Goal: Task Accomplishment & Management: Manage account settings

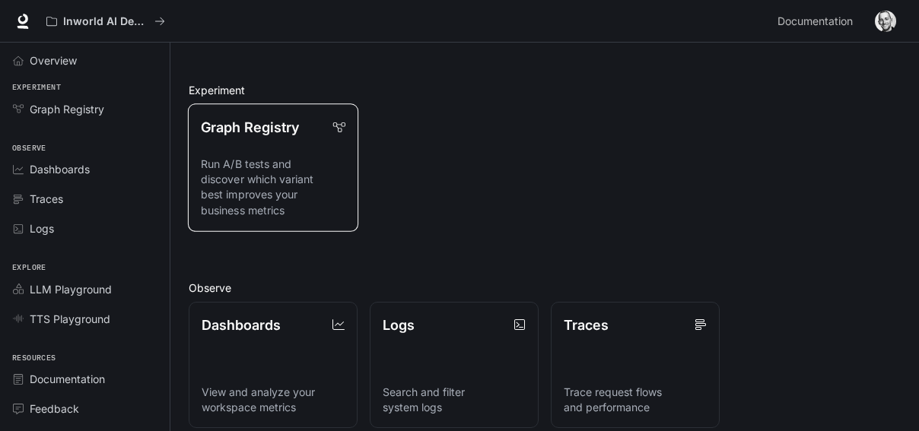
scroll to position [152, 0]
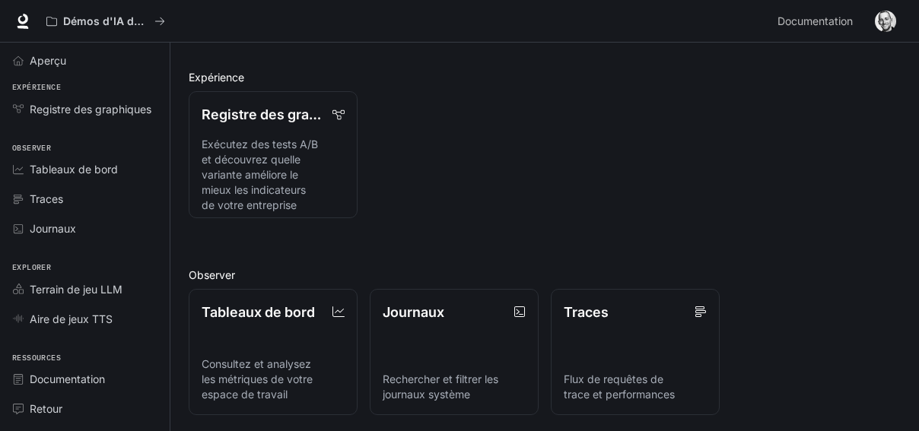
click at [661, 219] on div "Raccourcis Afficher les traces Obtenir la clé API Télécharger Runtime Documenta…" at bounding box center [545, 282] width 712 height 661
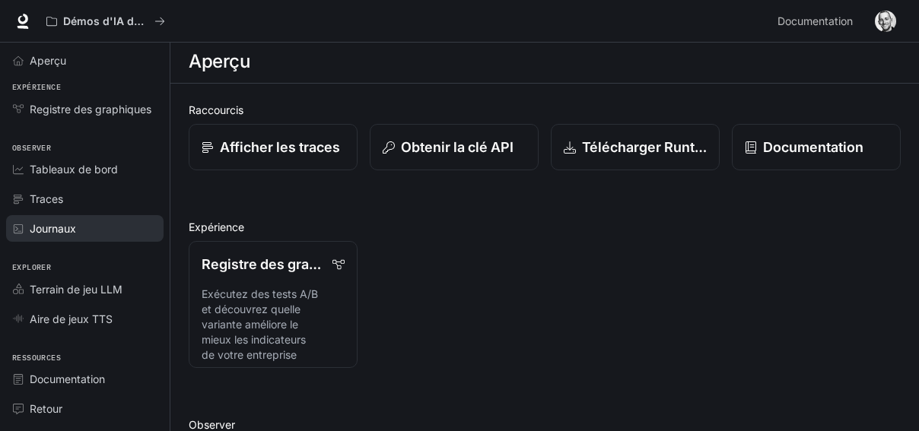
scroll to position [0, 0]
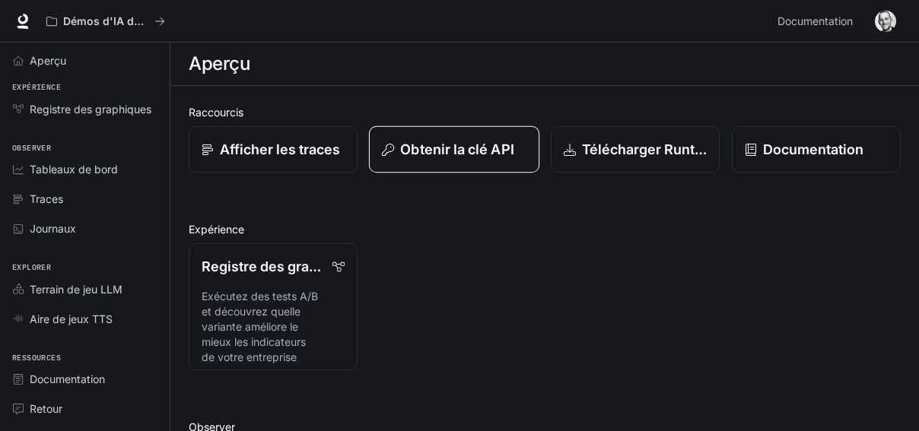
click at [445, 143] on font "Obtenir la clé API" at bounding box center [456, 149] width 113 height 16
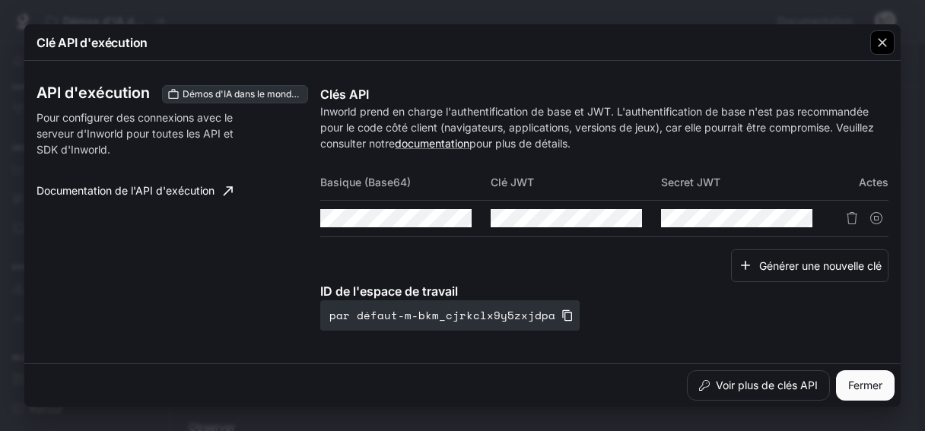
click at [884, 45] on icon "button" at bounding box center [881, 42] width 9 height 9
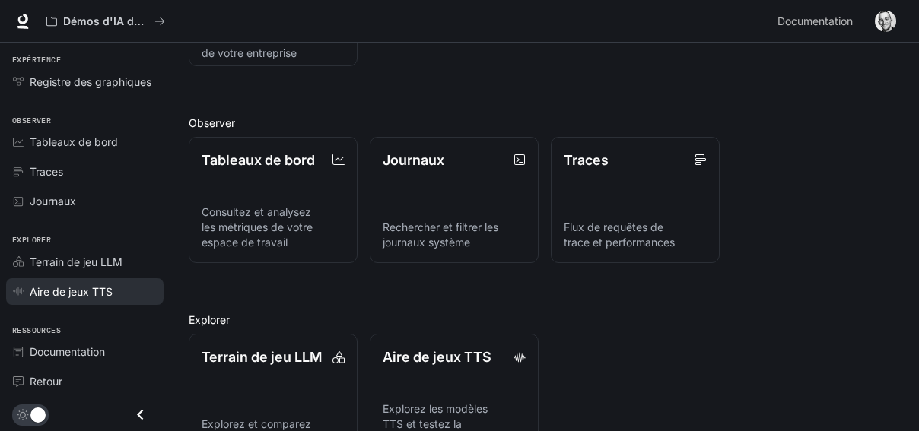
scroll to position [352, 0]
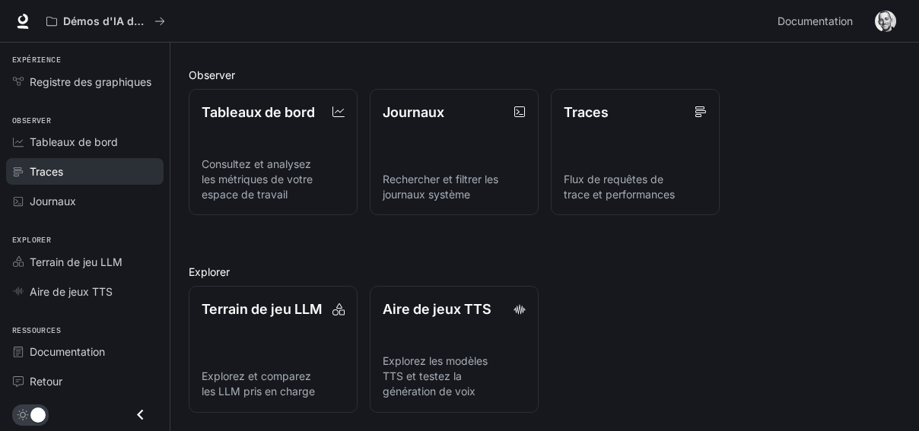
click at [59, 176] on font "Traces" at bounding box center [46, 171] width 33 height 13
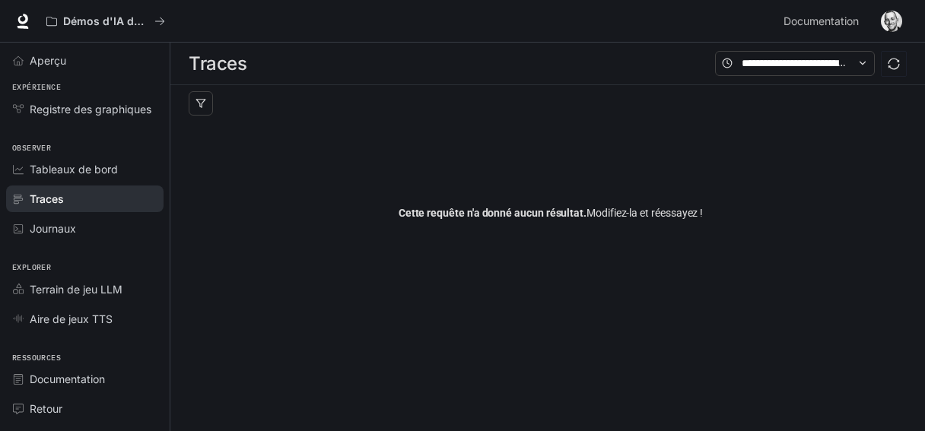
click at [59, 176] on span "Tableaux de bord" at bounding box center [74, 169] width 88 height 16
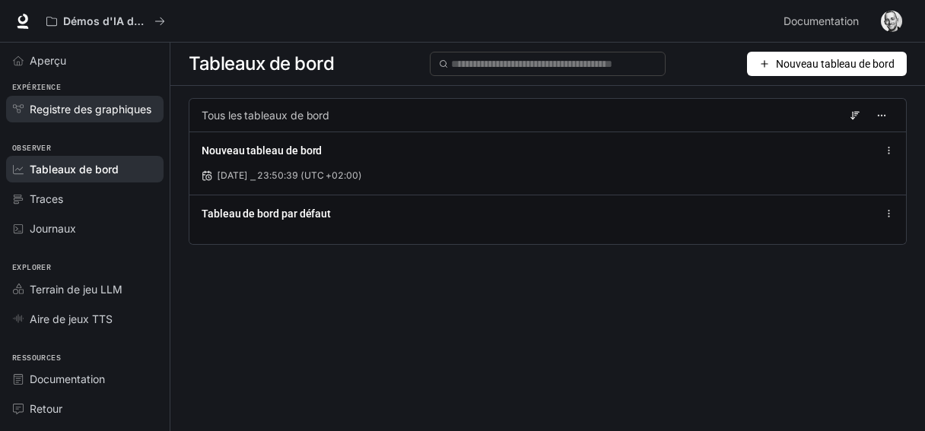
click at [147, 111] on font "Registre des graphiques" at bounding box center [91, 109] width 122 height 13
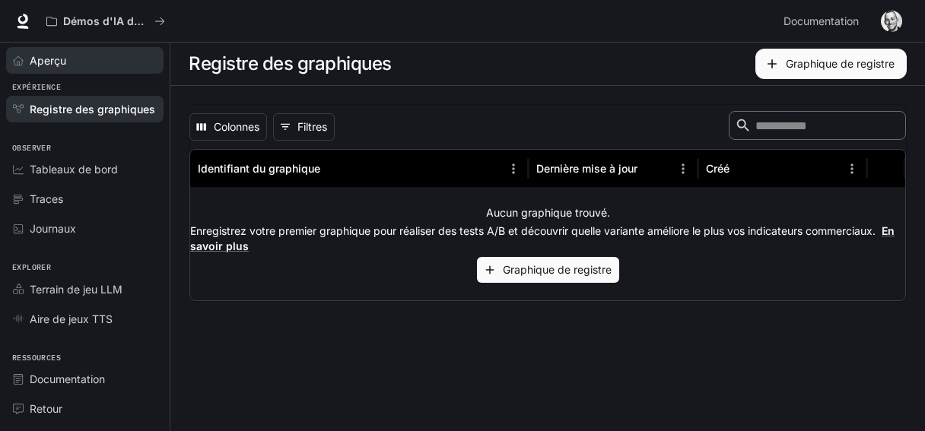
click at [52, 56] on font "Aperçu" at bounding box center [48, 60] width 36 height 13
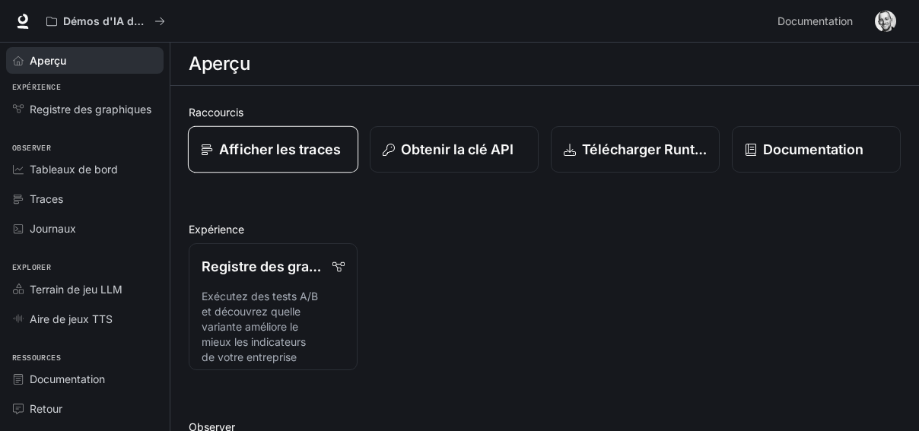
click at [317, 157] on font "Afficher les traces" at bounding box center [280, 149] width 122 height 16
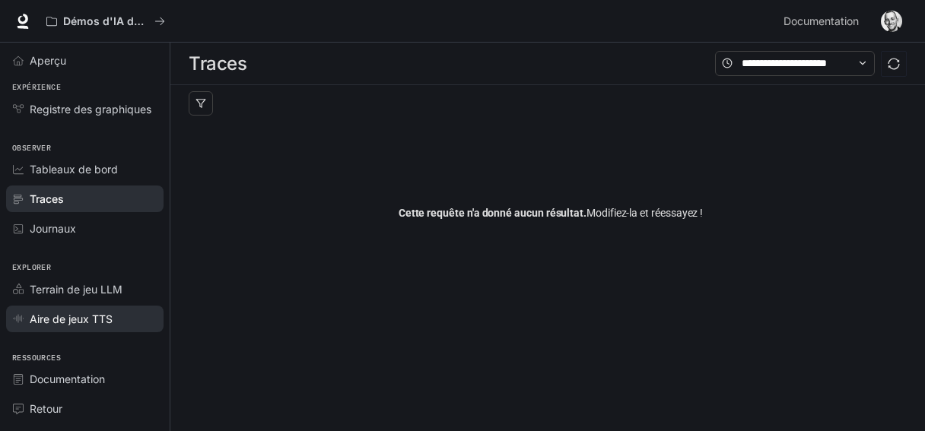
scroll to position [27, 0]
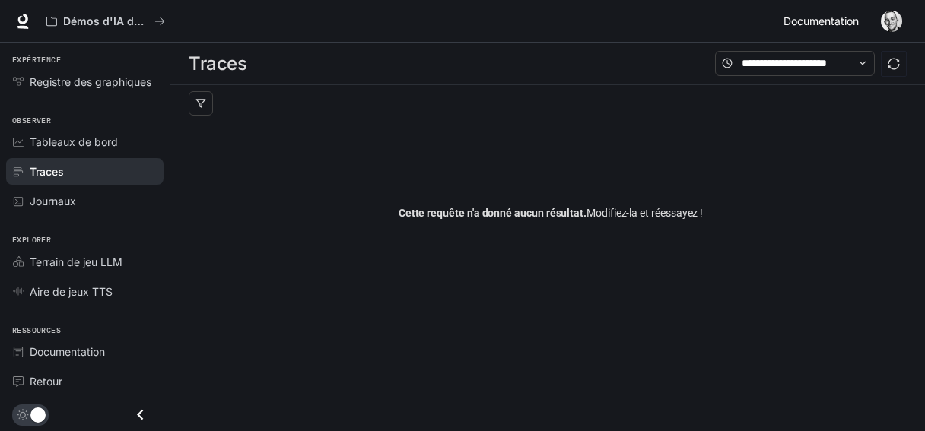
click at [866, 22] on link "Documentation Documentation" at bounding box center [823, 21] width 93 height 30
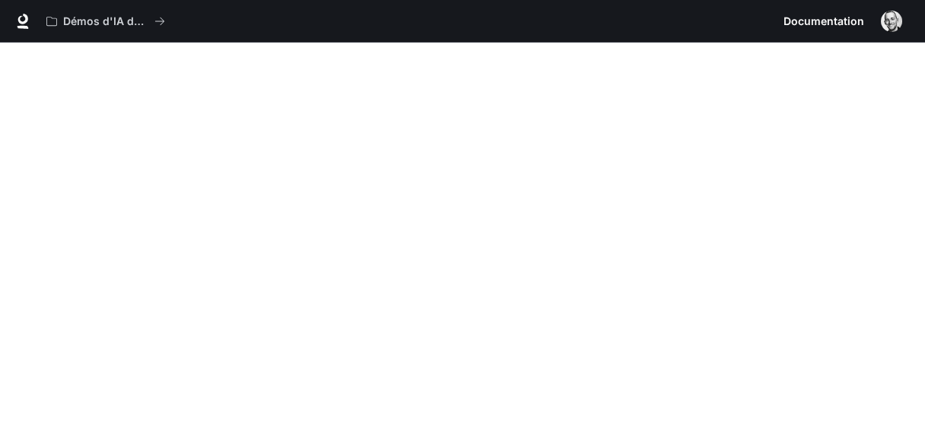
drag, startPoint x: 829, startPoint y: 0, endPoint x: 435, endPoint y: 18, distance: 394.3
click at [435, 18] on div "Démos d'IA dans le monde réel" at bounding box center [409, 21] width 738 height 30
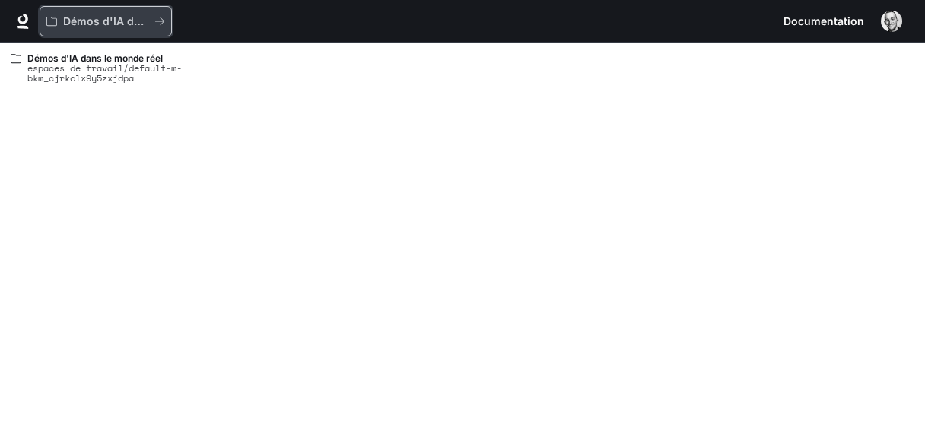
click at [62, 16] on div "Démos d'IA dans le monde réel" at bounding box center [100, 21] width 108 height 13
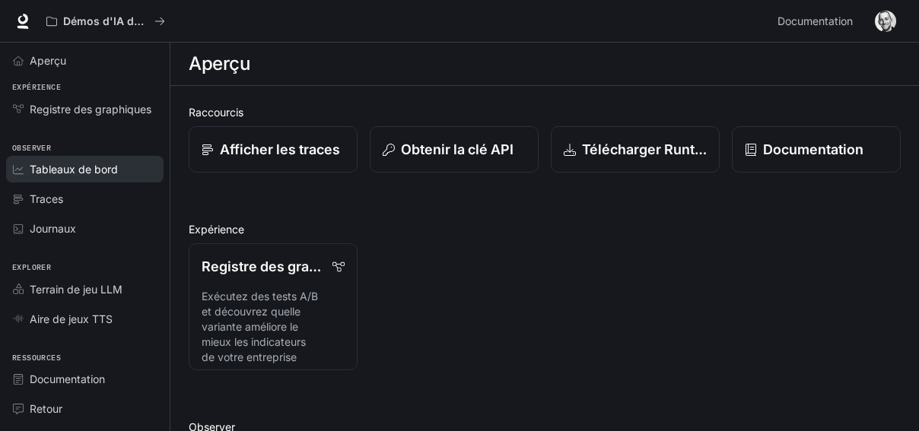
click at [54, 166] on font "Tableaux de bord" at bounding box center [74, 169] width 88 height 13
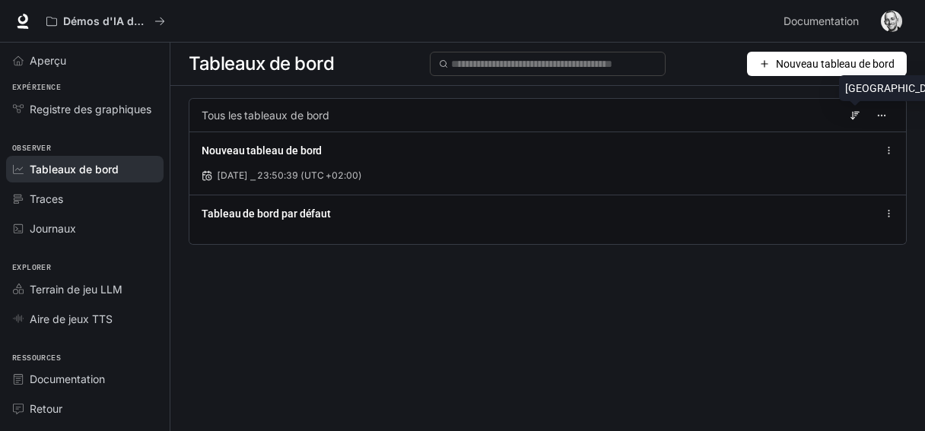
click at [858, 113] on icon at bounding box center [854, 115] width 11 height 11
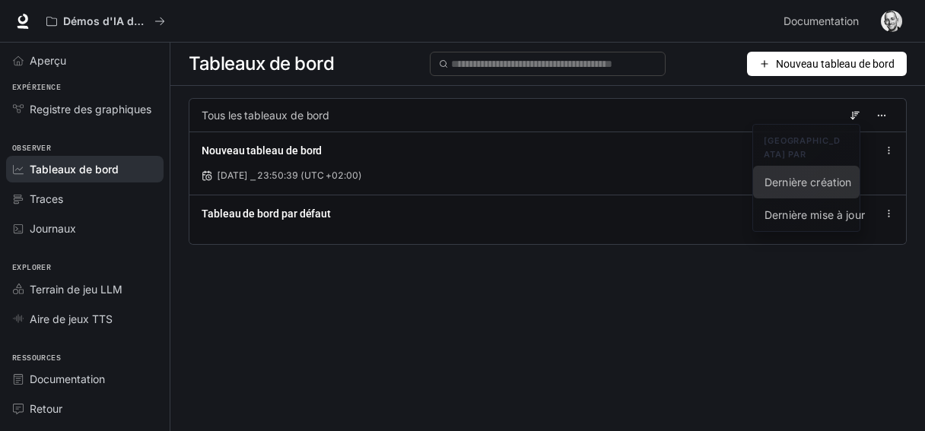
click at [799, 176] on font "Dernière création" at bounding box center [807, 182] width 87 height 13
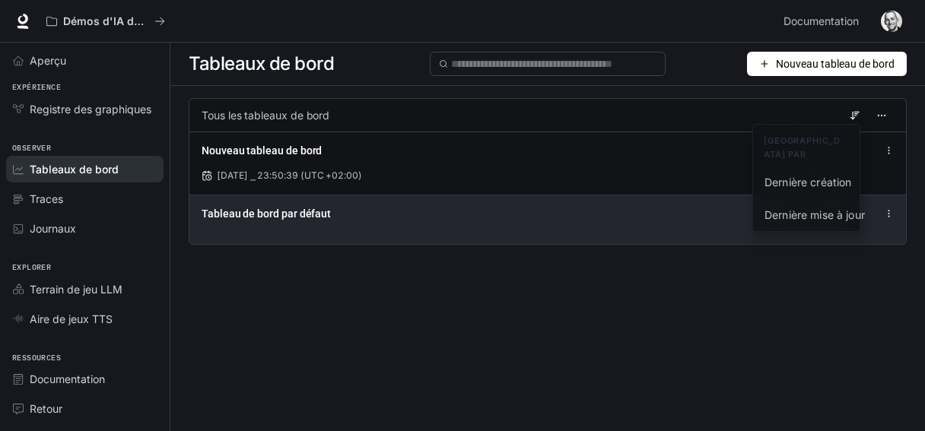
drag, startPoint x: 786, startPoint y: 163, endPoint x: 802, endPoint y: 227, distance: 65.8
click at [802, 227] on body "Accéder au contenu principal Démos d'IA dans le monde réel Documentation Docume…" at bounding box center [462, 215] width 925 height 431
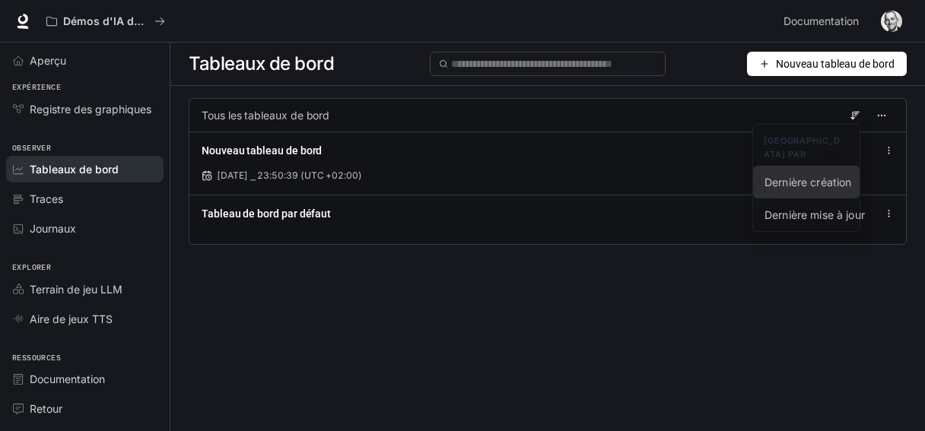
click at [820, 176] on font "Dernière création" at bounding box center [807, 182] width 87 height 13
click at [704, 336] on div "Tableaux de bord Nouveau tableau de bord Tous les tableaux de bord Nouveau tabl…" at bounding box center [547, 210] width 754 height 334
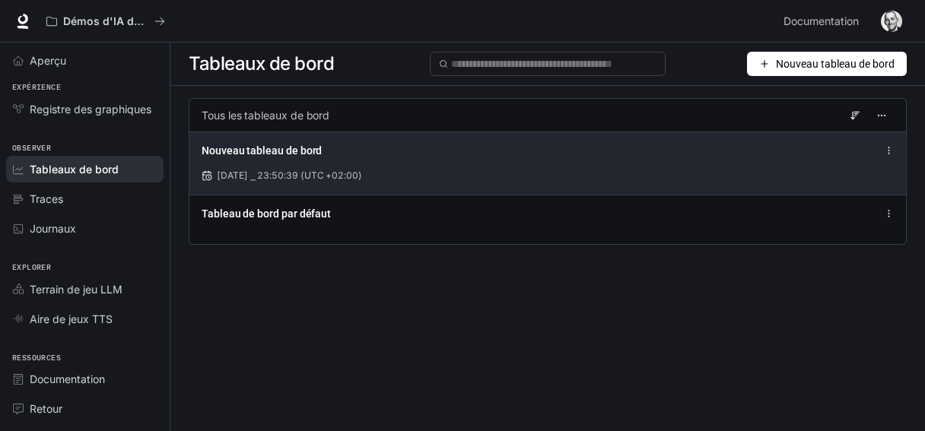
click at [896, 162] on div "Nouveau tableau de bord 25 août 2025 ⎯ 23:50:39 (UTC +02:00)" at bounding box center [547, 163] width 716 height 63
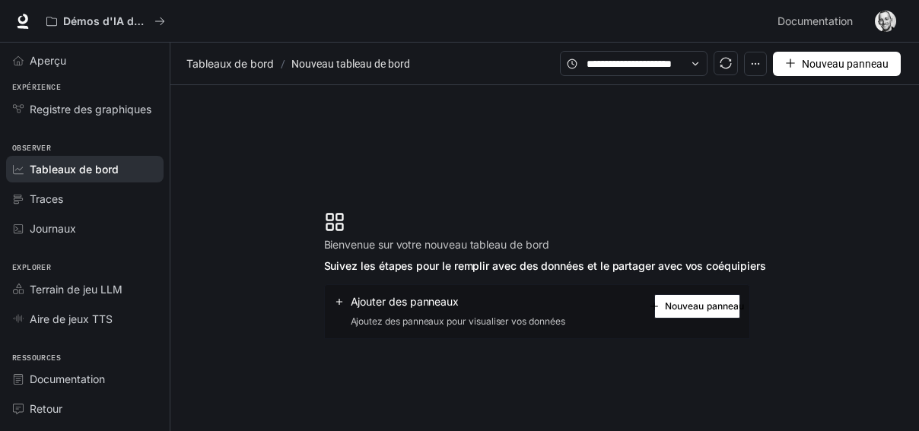
click at [54, 161] on span "Tableaux de bord" at bounding box center [74, 169] width 89 height 16
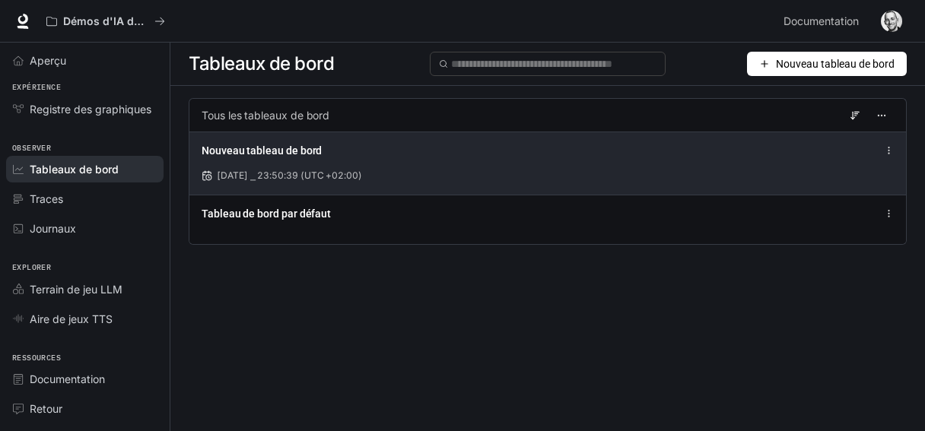
click at [316, 167] on div "Nouveau tableau de bord 25 août 2025 ⎯ 23:50:39 (UTC +02:00)" at bounding box center [547, 163] width 716 height 63
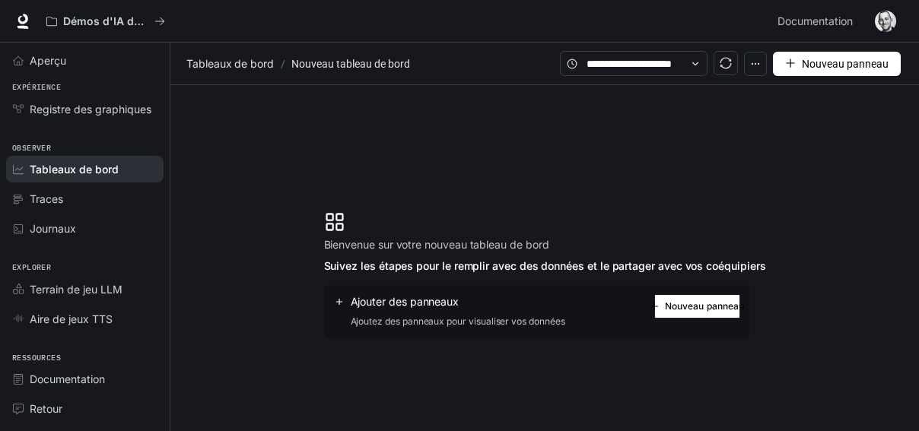
click at [40, 167] on font "Tableaux de bord" at bounding box center [74, 169] width 89 height 13
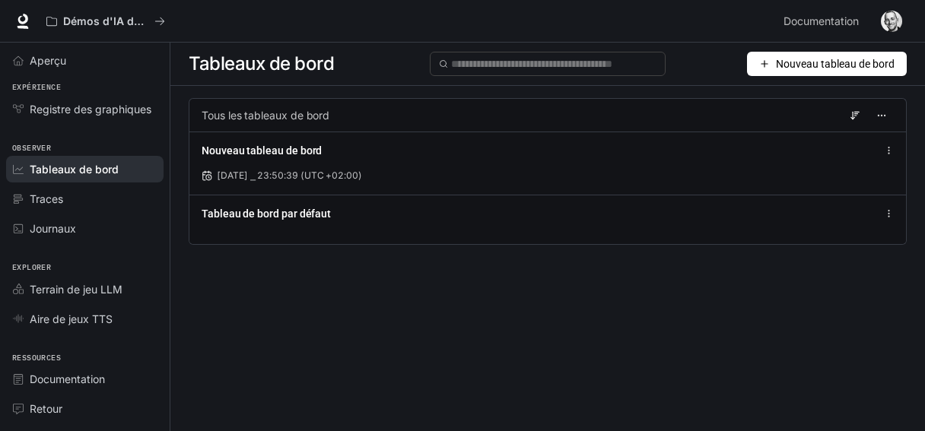
click at [754, 71] on button "Nouveau tableau de bord" at bounding box center [827, 64] width 160 height 24
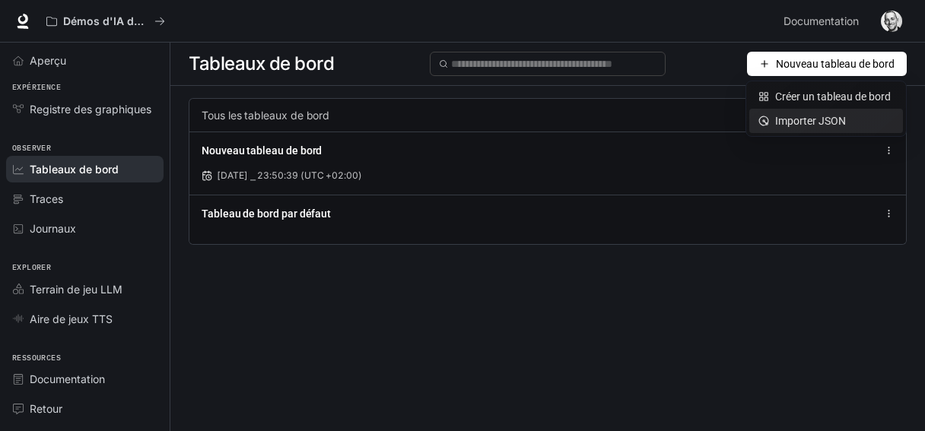
click at [793, 128] on font "Importer JSON" at bounding box center [810, 121] width 71 height 17
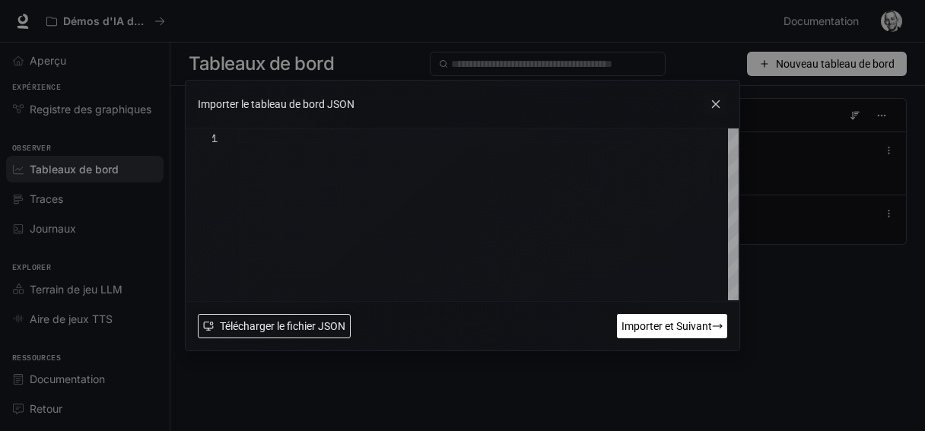
click at [276, 328] on font "Télécharger le fichier JSON" at bounding box center [282, 326] width 125 height 12
type textarea "**********"
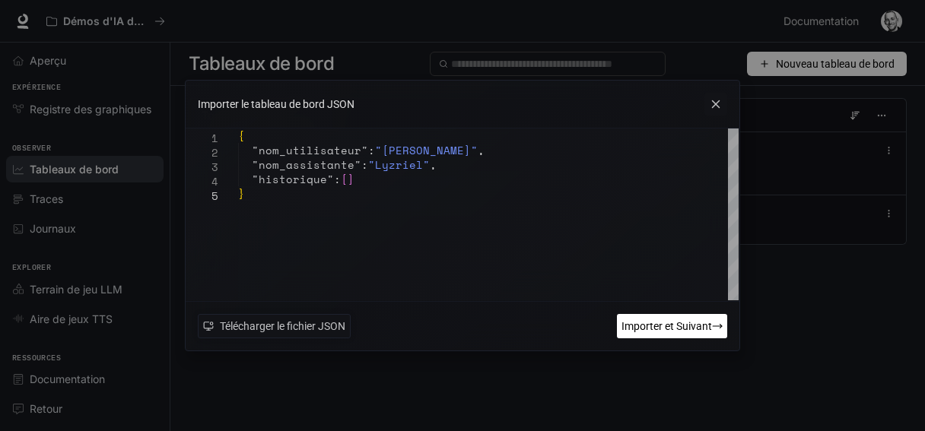
click at [651, 326] on font "Importer et Suivant" at bounding box center [666, 326] width 90 height 12
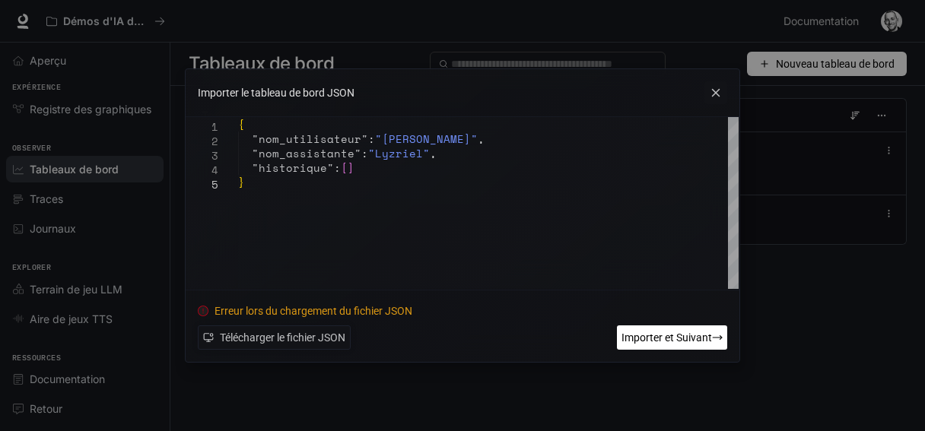
click at [629, 338] on font "Importer et Suivant" at bounding box center [666, 338] width 90 height 12
click at [714, 97] on icon at bounding box center [715, 92] width 23 height 23
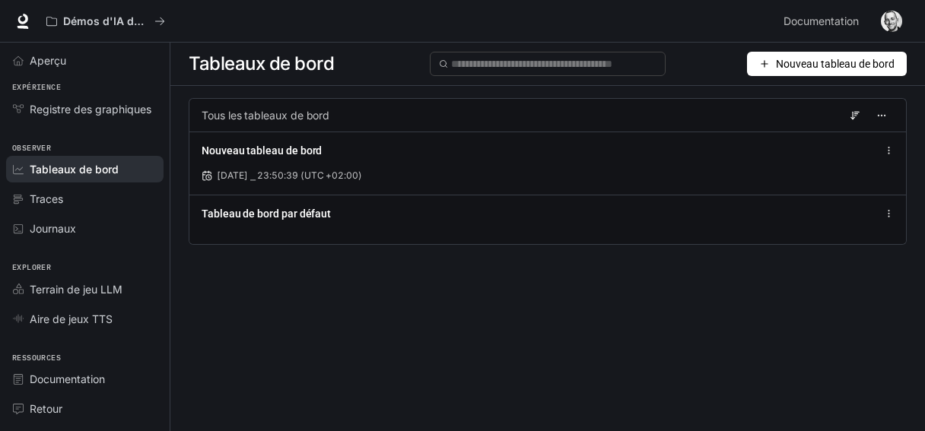
click at [860, 72] on button "Nouveau tableau de bord" at bounding box center [827, 64] width 160 height 24
click at [788, 90] on font "Créer un tableau de bord" at bounding box center [833, 96] width 116 height 12
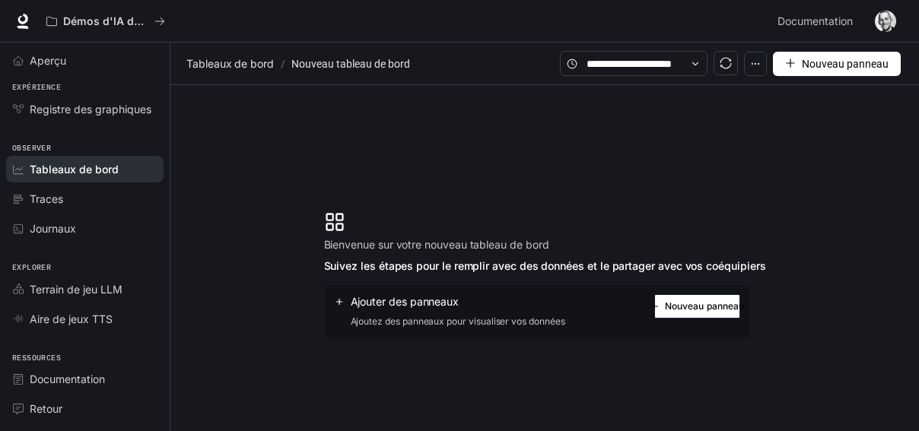
click at [732, 315] on button "Nouveau panneau" at bounding box center [697, 306] width 86 height 24
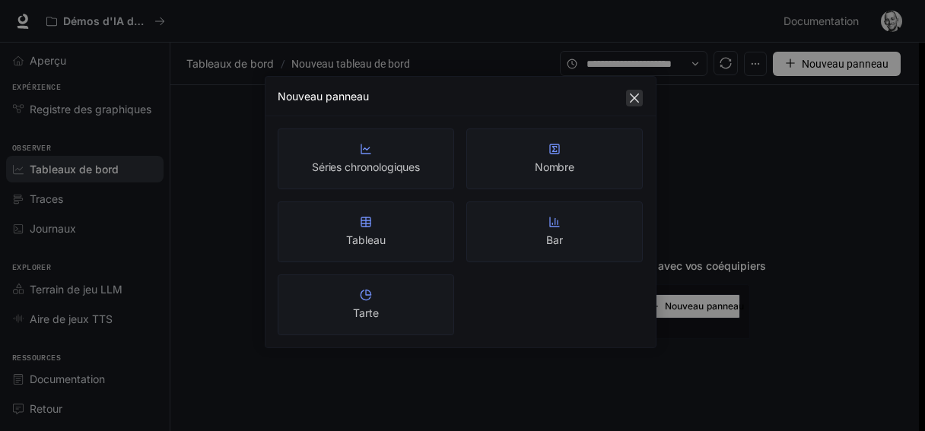
click at [633, 90] on button "Fermer" at bounding box center [634, 98] width 17 height 17
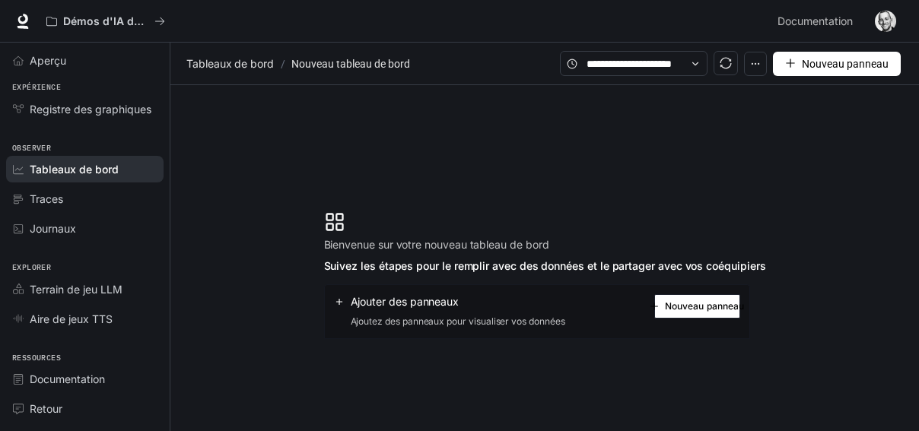
click at [779, 62] on button "Nouveau panneau" at bounding box center [837, 64] width 128 height 24
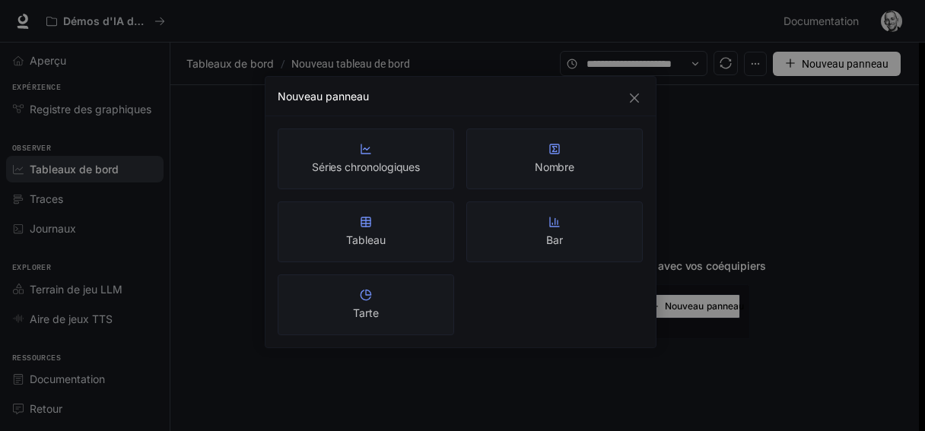
click at [779, 62] on div "Nouveau panneau Séries chronologiques Nombre Tableau Bar Tarte" at bounding box center [462, 215] width 925 height 431
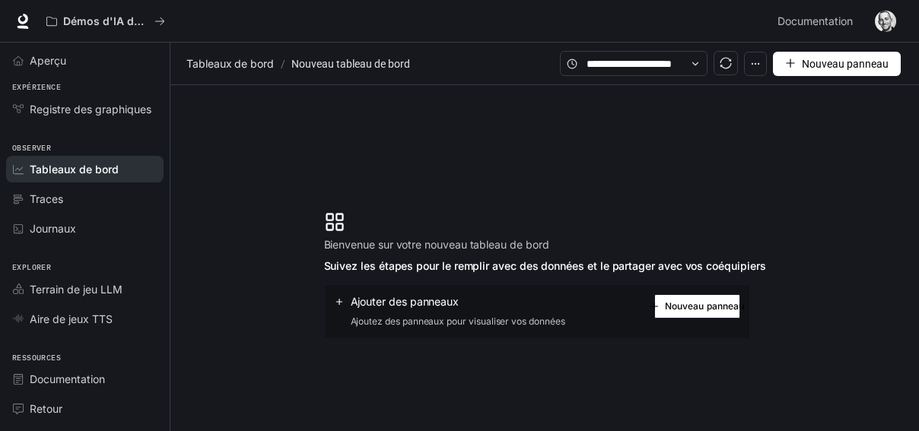
click at [63, 167] on font "Tableaux de bord" at bounding box center [74, 169] width 89 height 13
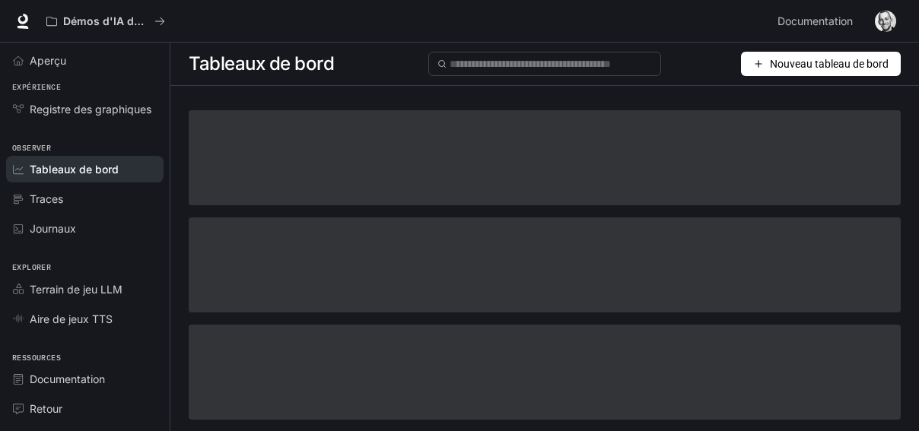
click at [63, 167] on font "Tableaux de bord" at bounding box center [74, 169] width 89 height 13
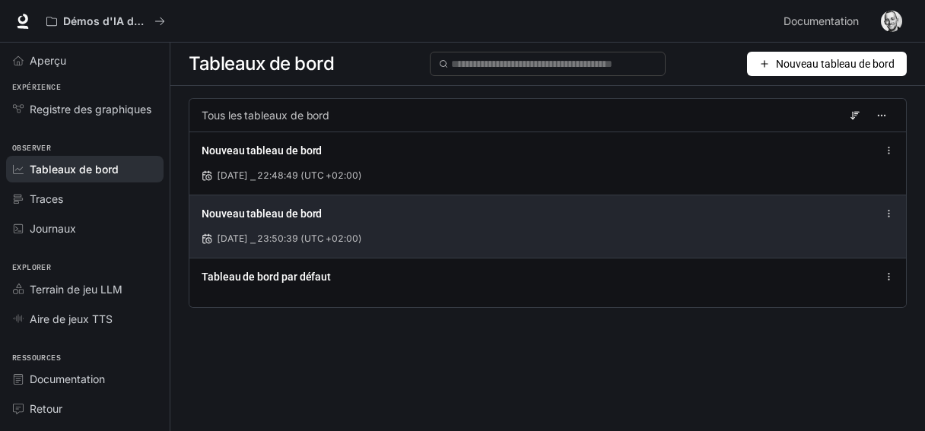
click at [897, 221] on div "Nouveau tableau de bord 25 août 2025 ⎯ 23:50:39 (UTC +02:00)" at bounding box center [547, 226] width 716 height 63
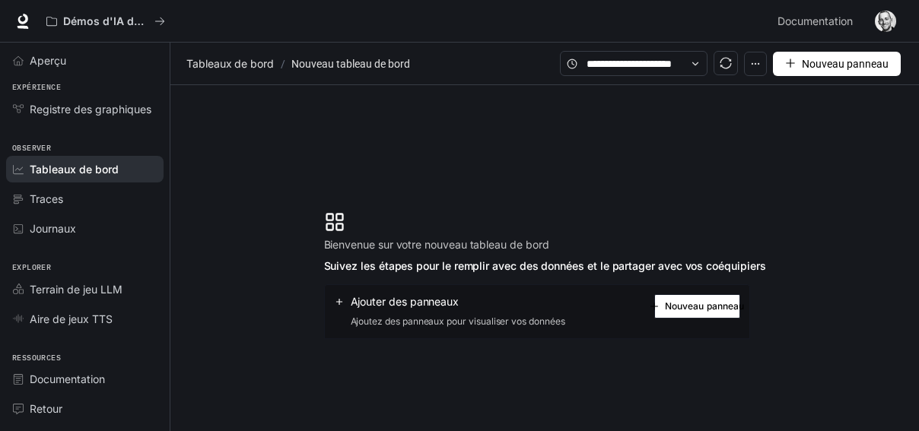
click at [59, 163] on font "Tableaux de bord" at bounding box center [74, 169] width 89 height 13
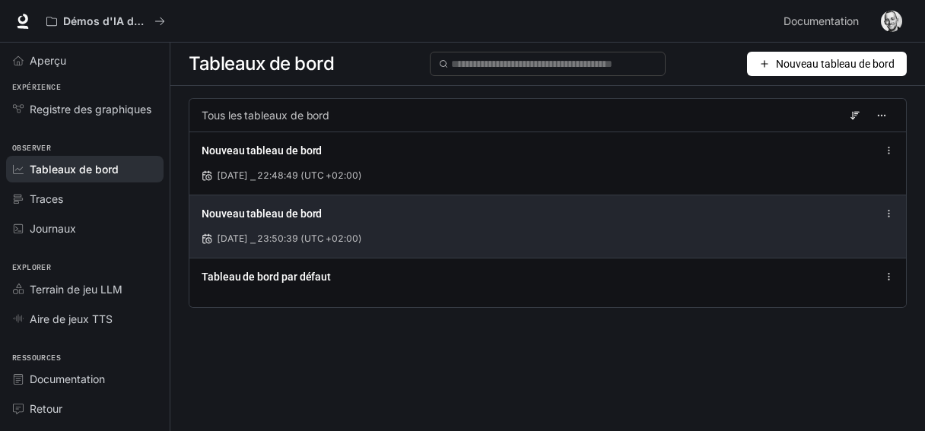
click at [887, 210] on icon at bounding box center [889, 213] width 10 height 11
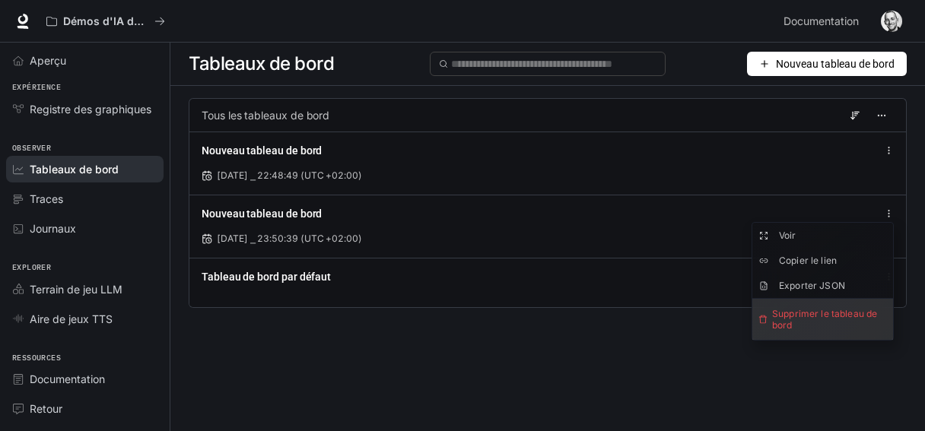
click at [824, 313] on font "Supprimer le tableau de bord" at bounding box center [824, 319] width 105 height 23
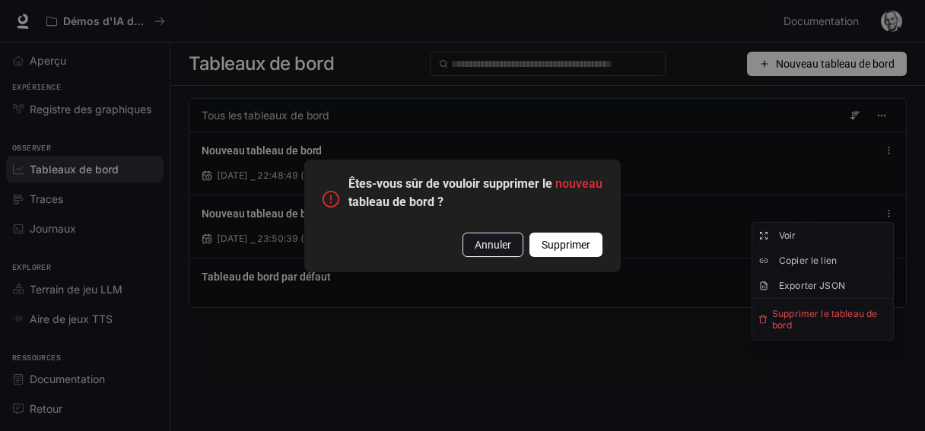
click at [488, 251] on font "Annuler" at bounding box center [492, 245] width 36 height 12
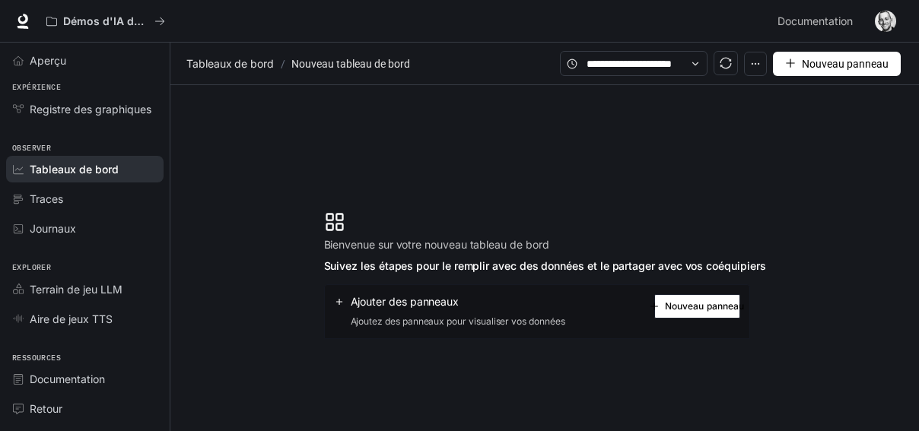
click at [58, 163] on font "Tableaux de bord" at bounding box center [74, 169] width 89 height 13
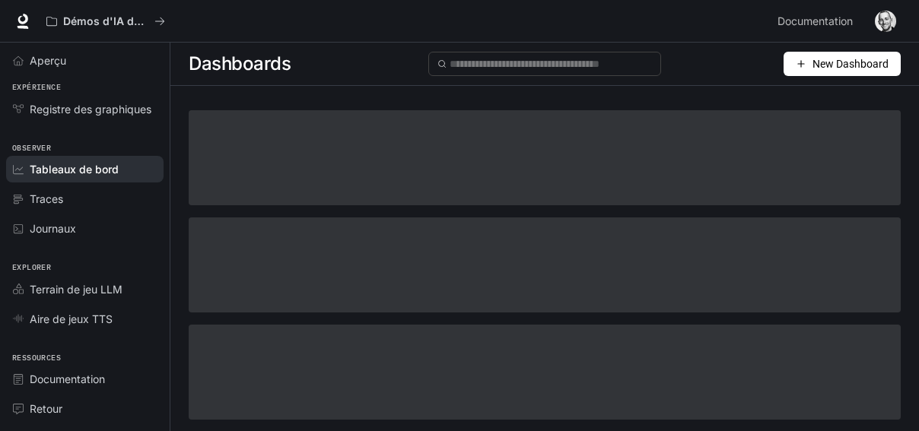
click at [58, 163] on font "Tableaux de bord" at bounding box center [74, 169] width 89 height 13
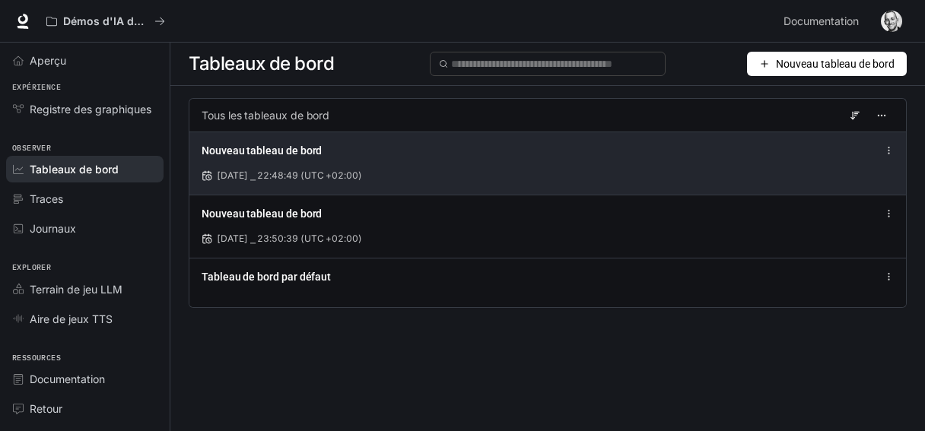
click at [432, 179] on div "28 août 2025 ⎯ 22:48:49 (UTC +02:00)" at bounding box center [548, 176] width 692 height 14
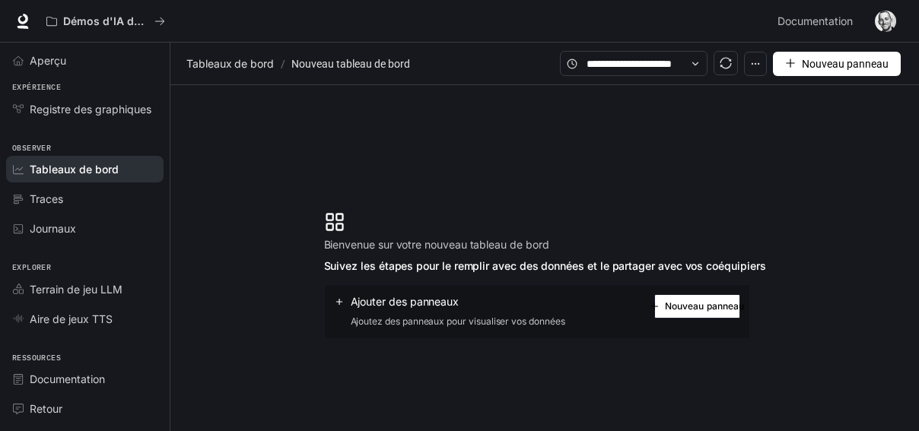
click at [760, 73] on button "button" at bounding box center [755, 64] width 23 height 24
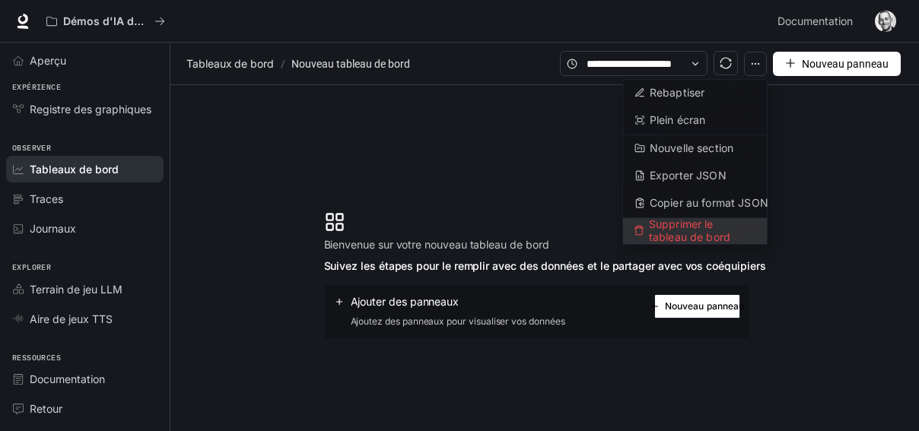
click at [709, 222] on font "Supprimer le tableau de bord" at bounding box center [689, 230] width 81 height 26
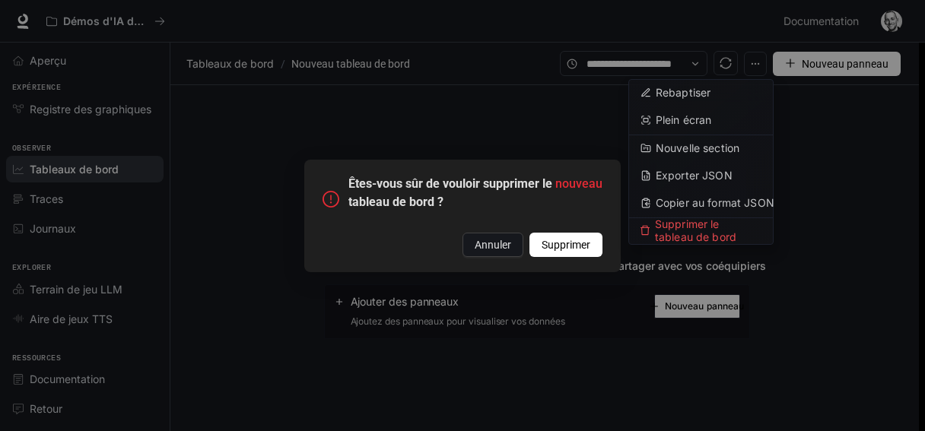
click at [557, 252] on span "Supprimer" at bounding box center [565, 244] width 49 height 17
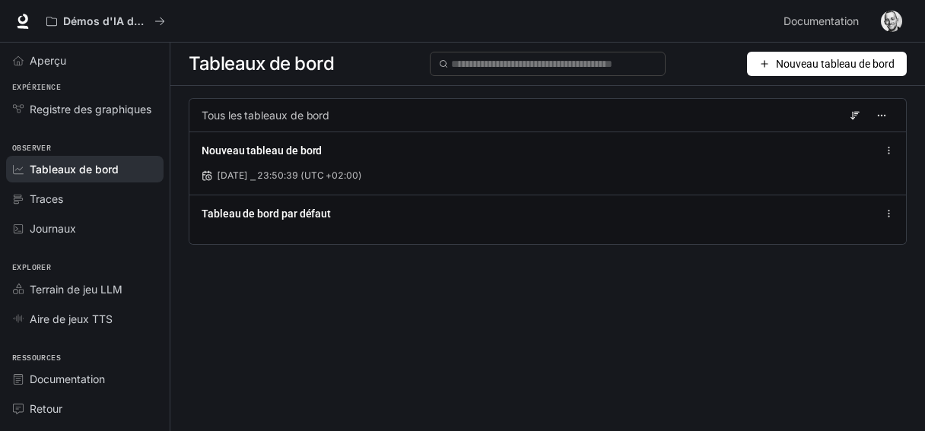
click at [305, 123] on div "Tous les tableaux de bord" at bounding box center [548, 114] width 718 height 33
click at [874, 120] on button "button" at bounding box center [881, 115] width 24 height 24
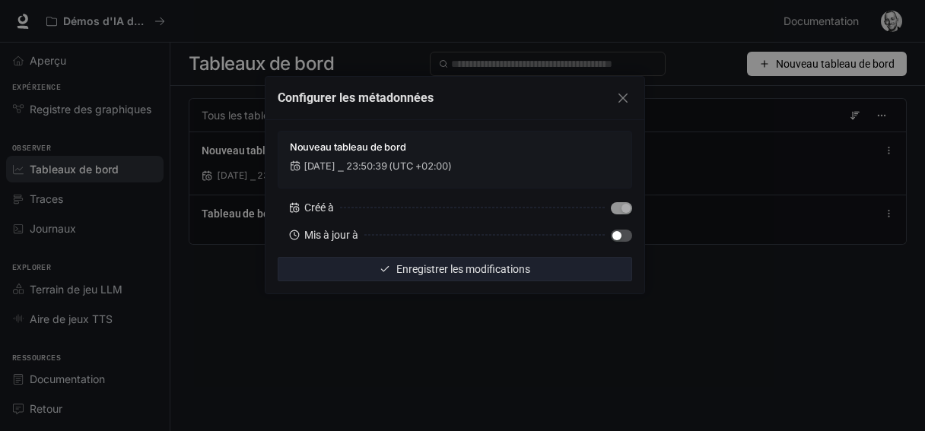
click at [620, 243] on div at bounding box center [621, 235] width 21 height 17
click at [626, 230] on span "button" at bounding box center [621, 236] width 21 height 12
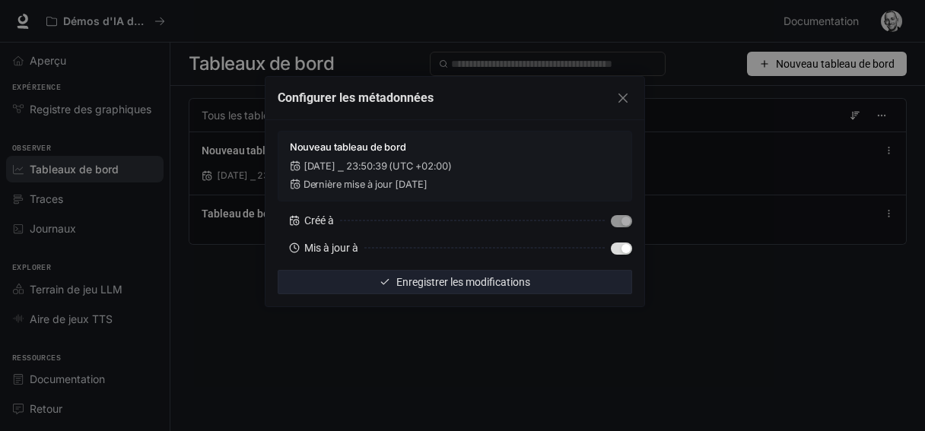
click at [497, 284] on font "Enregistrer les modifications" at bounding box center [463, 282] width 134 height 12
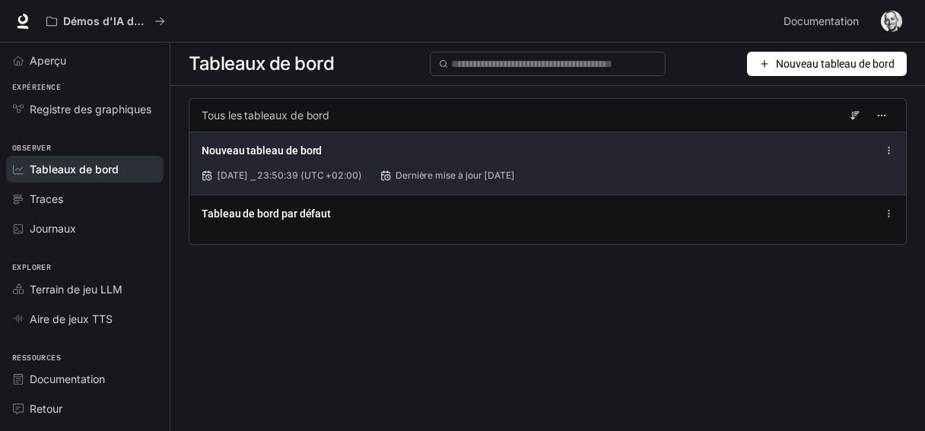
click at [440, 171] on font "Dernière mise à jour il y a 2 jours" at bounding box center [454, 175] width 119 height 11
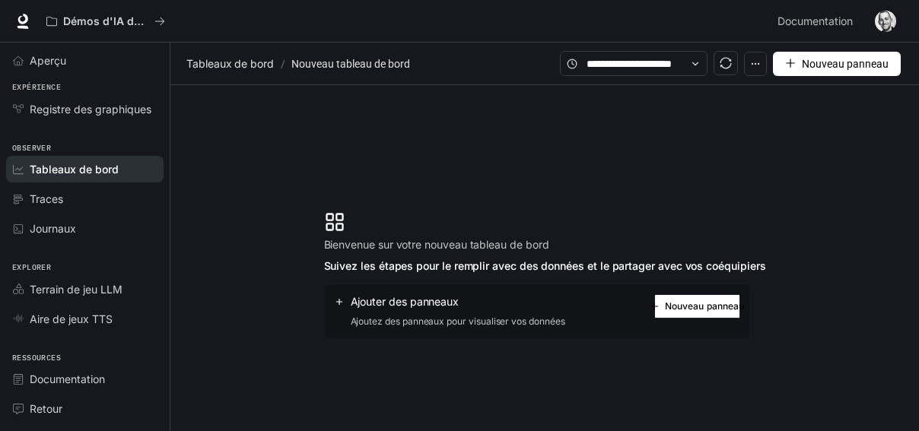
click at [440, 171] on section "Bienvenue sur votre nouveau tableau de bord Suivez les étapes pour le remplir a…" at bounding box center [544, 275] width 748 height 380
click at [393, 312] on div "Ajouter des panneaux Ajoutez des panneaux pour visualiser vos données" at bounding box center [449, 311] width 231 height 35
click at [48, 205] on font "Traces" at bounding box center [46, 198] width 33 height 13
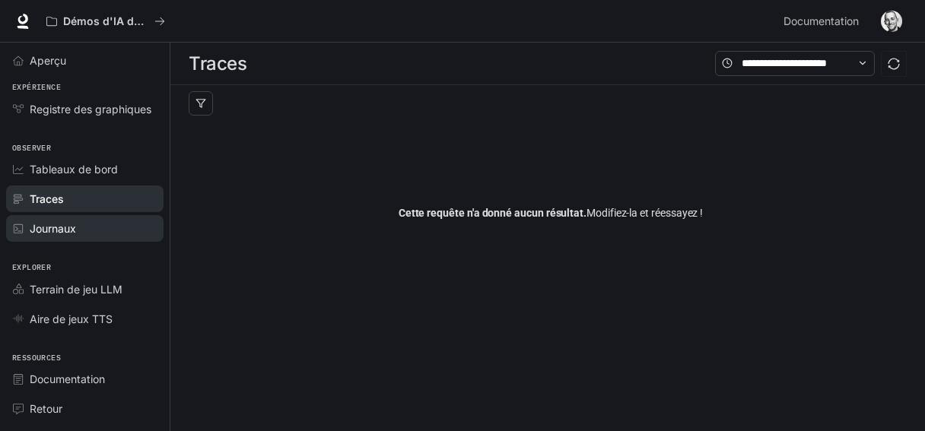
click at [49, 209] on link "Traces" at bounding box center [84, 199] width 157 height 27
click at [46, 218] on link "Journaux" at bounding box center [84, 228] width 157 height 27
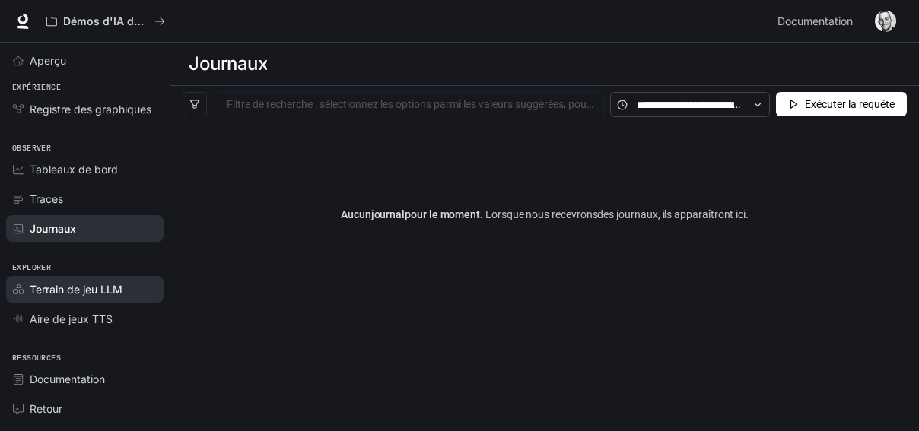
click at [39, 293] on font "Terrain de jeu LLM" at bounding box center [76, 289] width 93 height 13
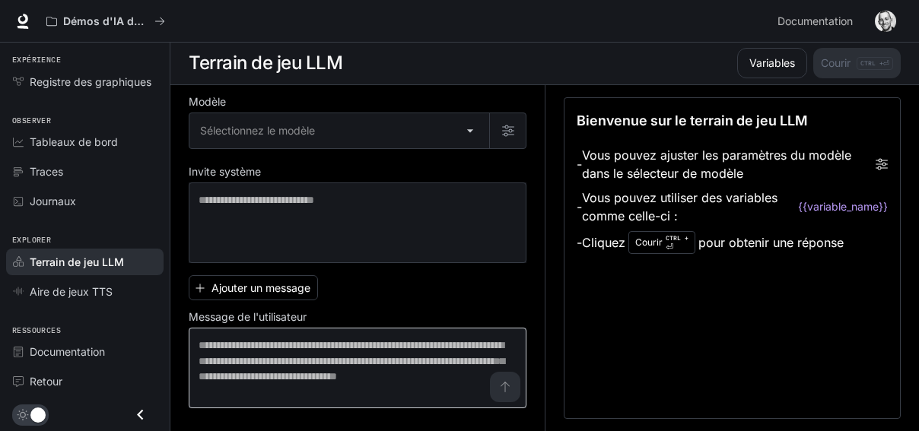
scroll to position [1, 0]
click at [512, 400] on div "* ​" at bounding box center [358, 368] width 338 height 81
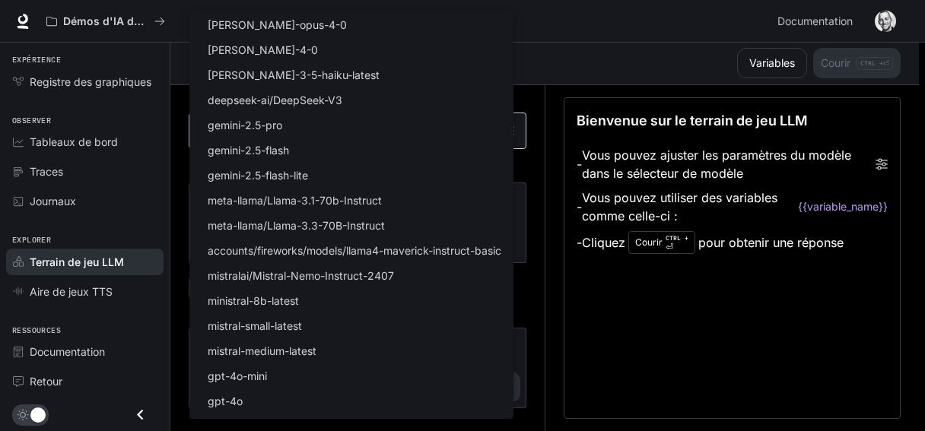
click at [476, 128] on body "Accéder au contenu principal Démos d'IA dans le monde réel Documentation Docume…" at bounding box center [462, 215] width 925 height 432
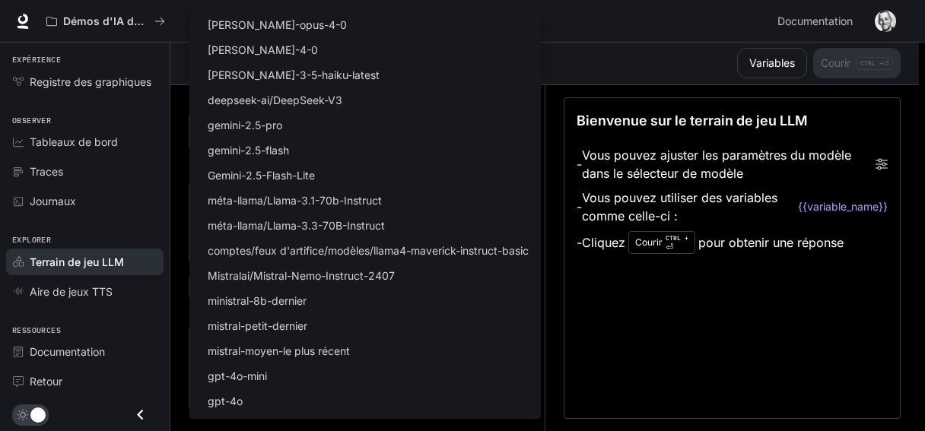
click at [692, 322] on div at bounding box center [462, 215] width 925 height 431
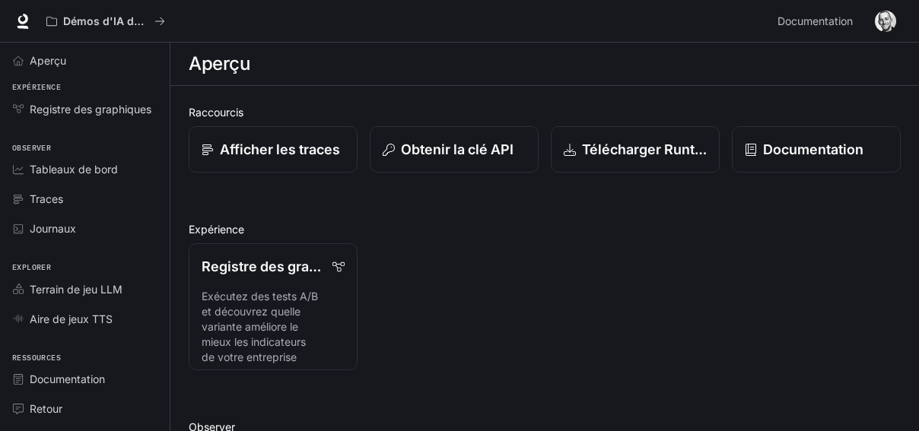
click at [560, 305] on div "Registre des graphiques Exécutez des tests A/B et découvrez quelle variante amé…" at bounding box center [538, 300] width 724 height 139
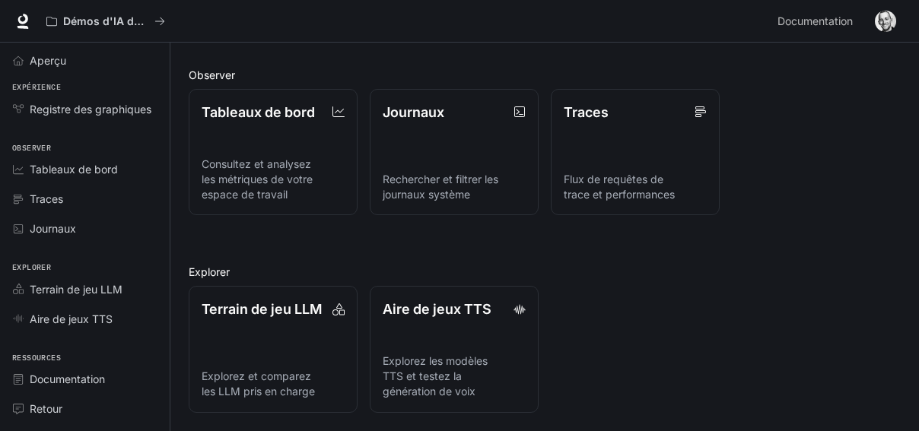
drag, startPoint x: 802, startPoint y: 2, endPoint x: 399, endPoint y: 36, distance: 404.5
click at [399, 36] on div "Démos d'IA dans le monde réel Documentation Documentation" at bounding box center [459, 21] width 919 height 43
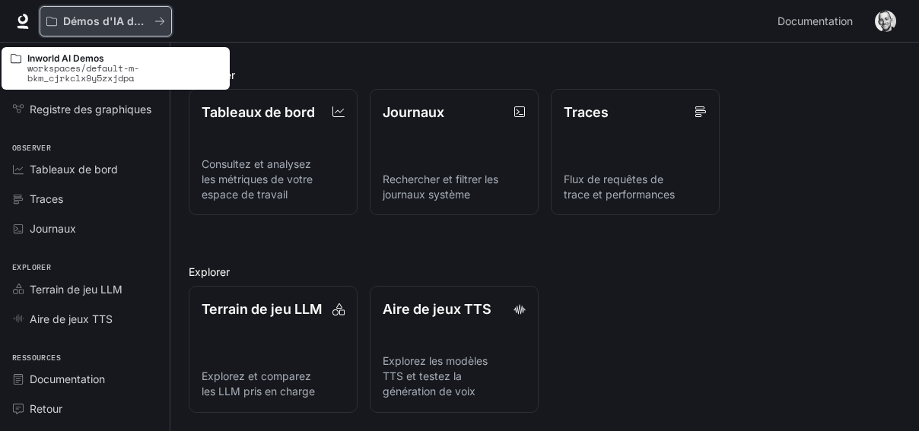
click at [82, 17] on font "Démos d'IA dans le monde réel" at bounding box center [145, 20] width 164 height 13
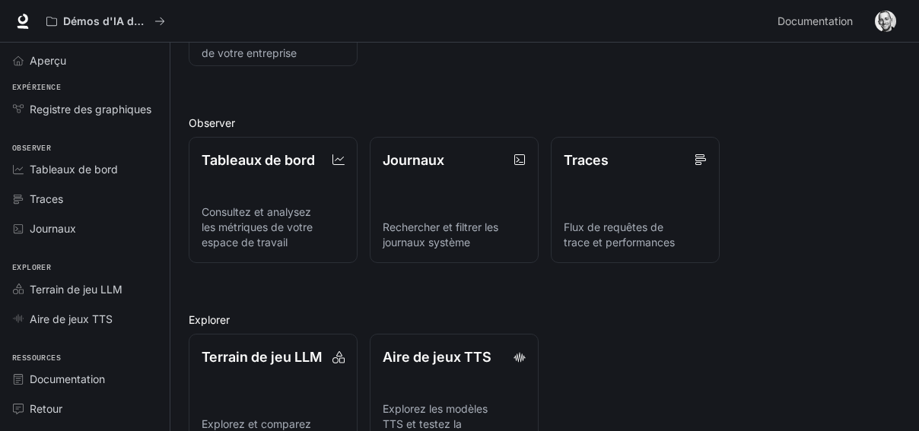
scroll to position [352, 0]
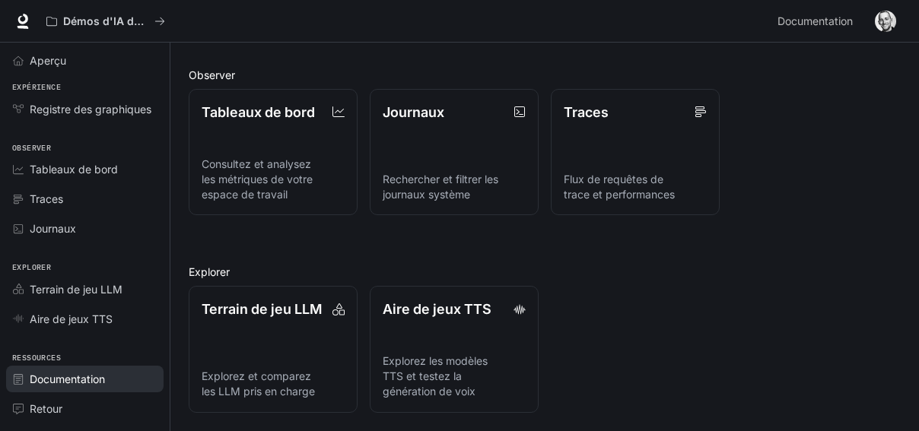
click at [49, 383] on font "Documentation" at bounding box center [67, 379] width 75 height 13
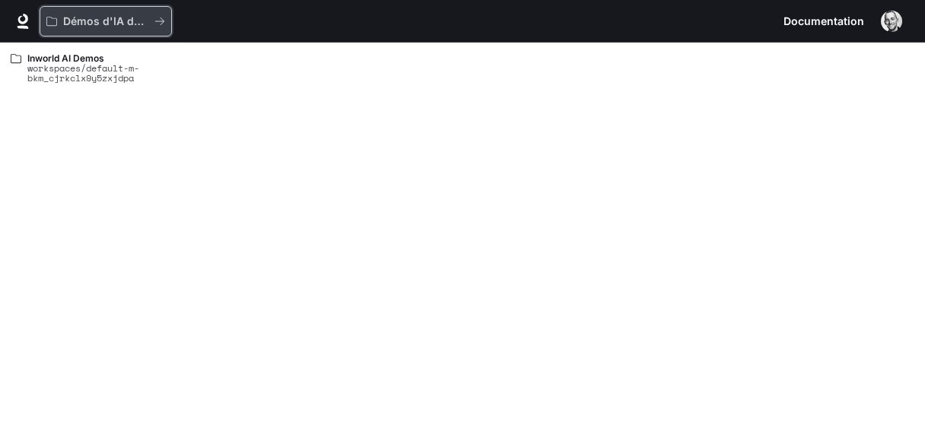
click at [59, 23] on div "Démos d'IA dans le monde réel" at bounding box center [100, 21] width 108 height 13
